Goal: Transaction & Acquisition: Purchase product/service

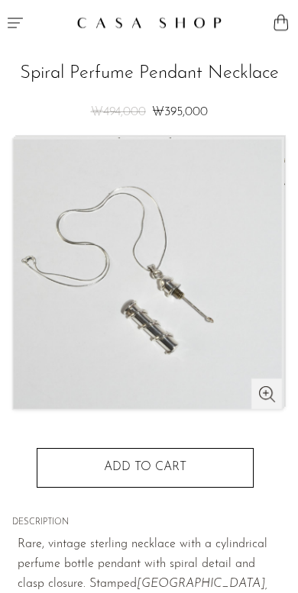
scroll to position [2, 0]
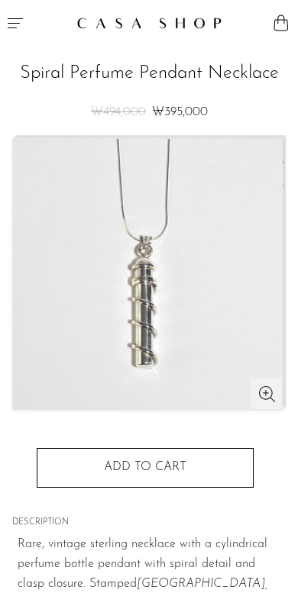
click at [267, 397] on img at bounding box center [147, 274] width 269 height 270
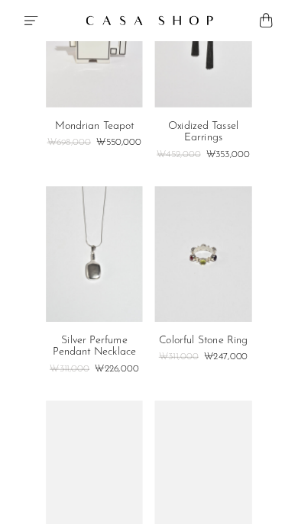
scroll to position [318, 0]
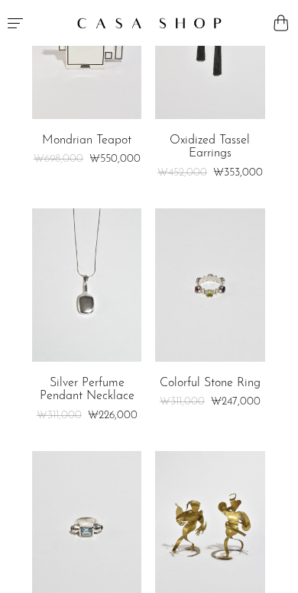
click at [84, 314] on link at bounding box center [87, 284] width 110 height 153
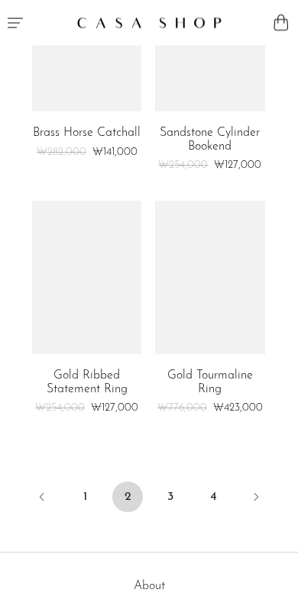
scroll to position [3897, 0]
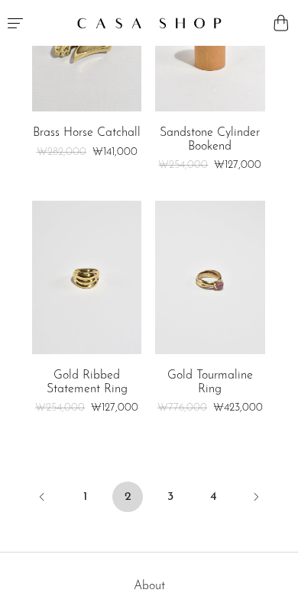
click at [174, 496] on link "3" at bounding box center [170, 497] width 31 height 31
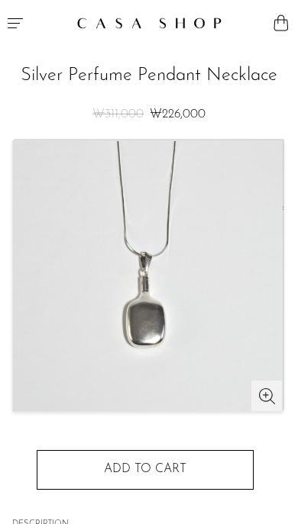
click at [55, 330] on img at bounding box center [147, 276] width 269 height 270
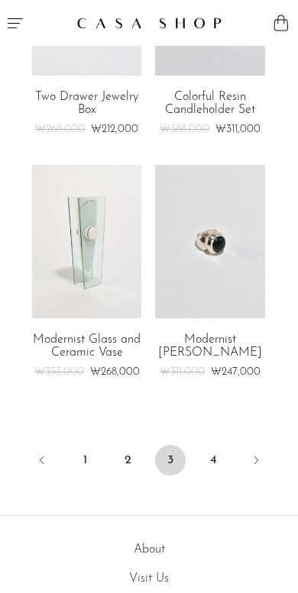
scroll to position [4012, 0]
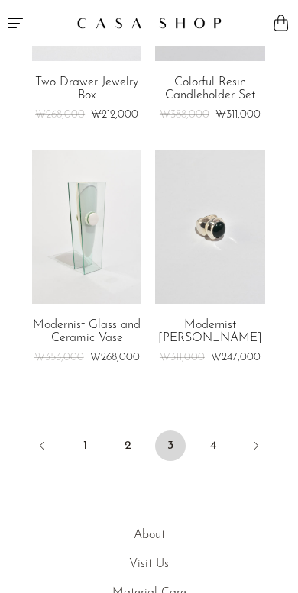
click at [222, 430] on link "4" at bounding box center [213, 445] width 31 height 31
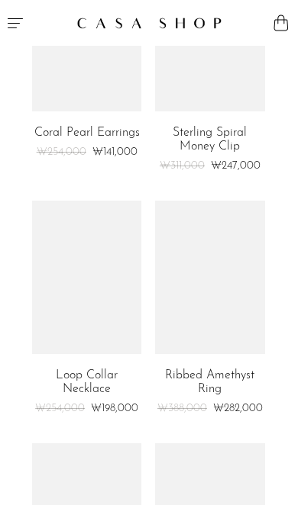
scroll to position [2271, 0]
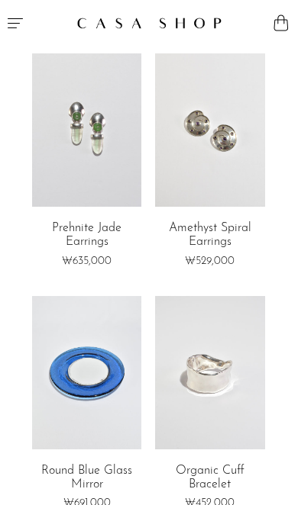
click at [8, 23] on icon "Menu" at bounding box center [15, 23] width 18 height 18
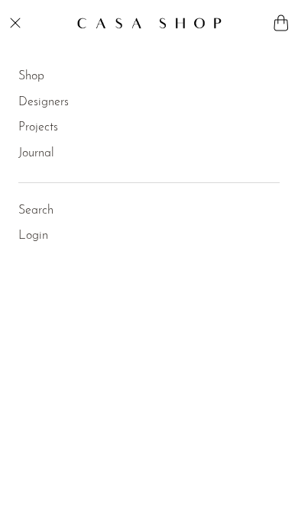
click at [23, 79] on link "Shop" at bounding box center [31, 77] width 26 height 20
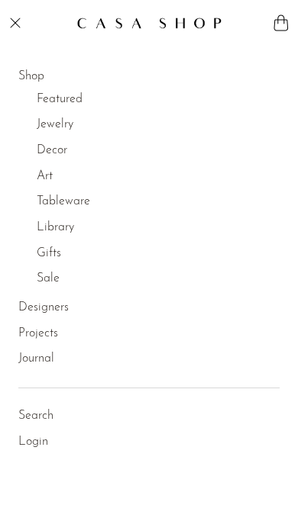
click at [42, 123] on link "Jewelry" at bounding box center [55, 125] width 37 height 20
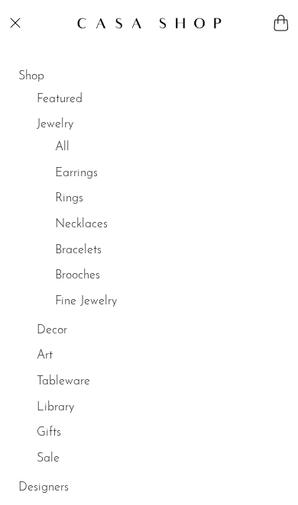
click at [56, 150] on link "All" at bounding box center [62, 148] width 15 height 20
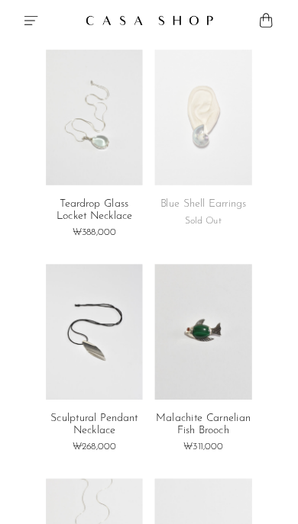
scroll to position [1683, 0]
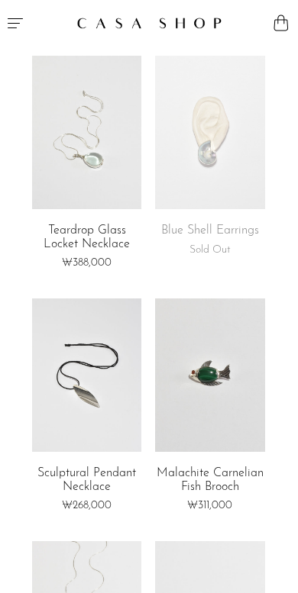
click at [71, 150] on link at bounding box center [87, 132] width 110 height 153
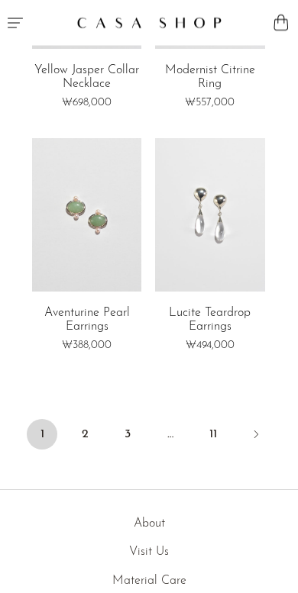
scroll to position [4028, 0]
click at [83, 418] on link "2" at bounding box center [84, 433] width 31 height 31
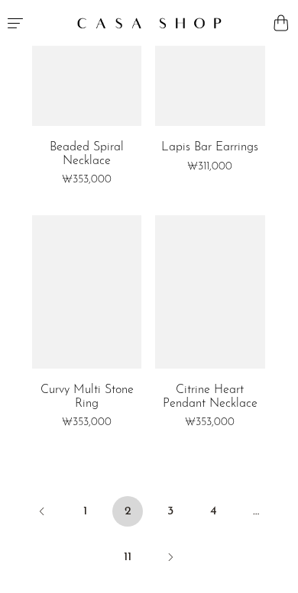
scroll to position [4055, 0]
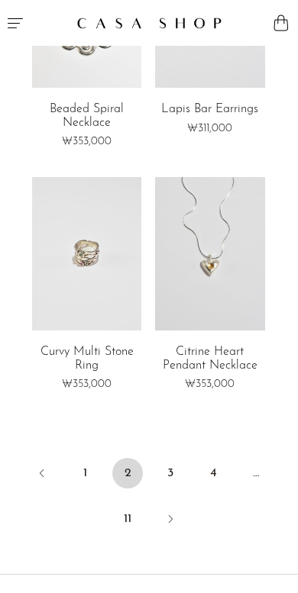
click at [173, 458] on link "3" at bounding box center [170, 473] width 31 height 31
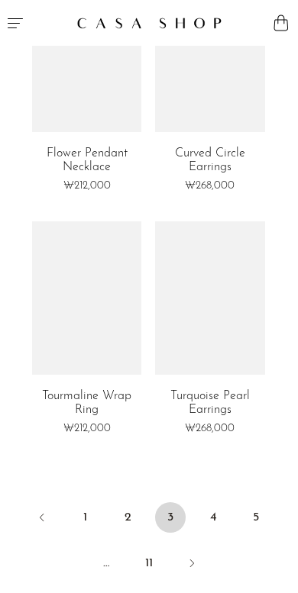
scroll to position [3948, 0]
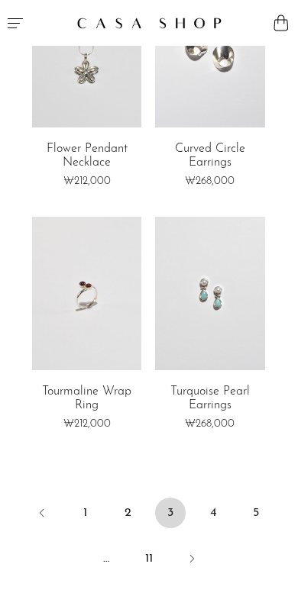
click at [217, 498] on link "4" at bounding box center [213, 513] width 31 height 31
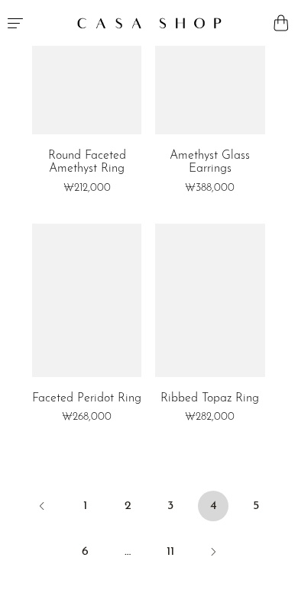
scroll to position [3952, 0]
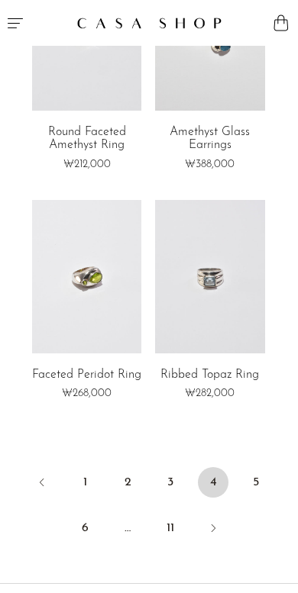
click at [263, 467] on link "5" at bounding box center [255, 482] width 31 height 31
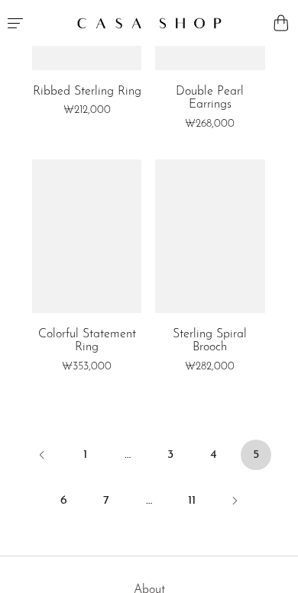
scroll to position [4049, 0]
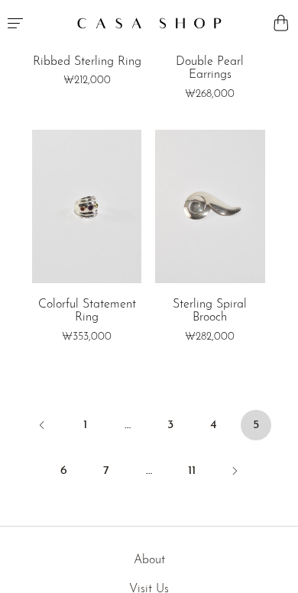
click at [65, 456] on link "6" at bounding box center [63, 471] width 31 height 31
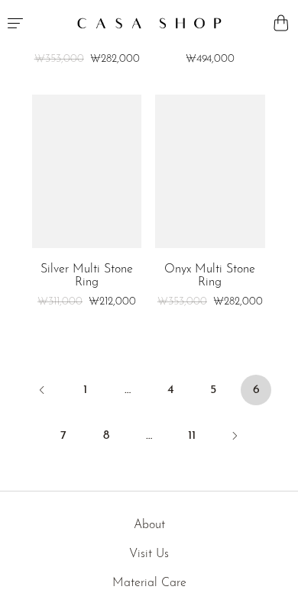
scroll to position [4115, 0]
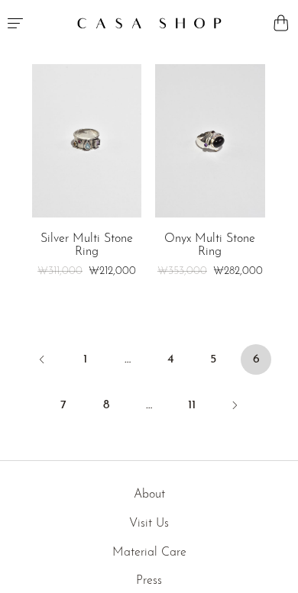
click at [59, 390] on link "7" at bounding box center [63, 405] width 31 height 31
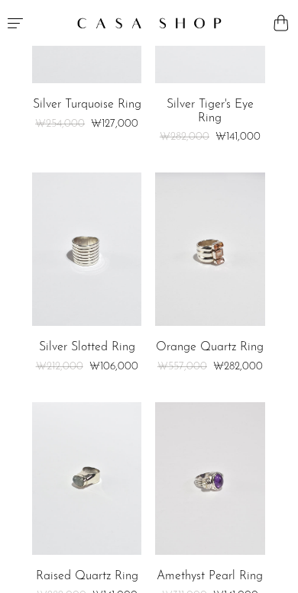
scroll to position [3483, 0]
